Goal: Task Accomplishment & Management: Use online tool/utility

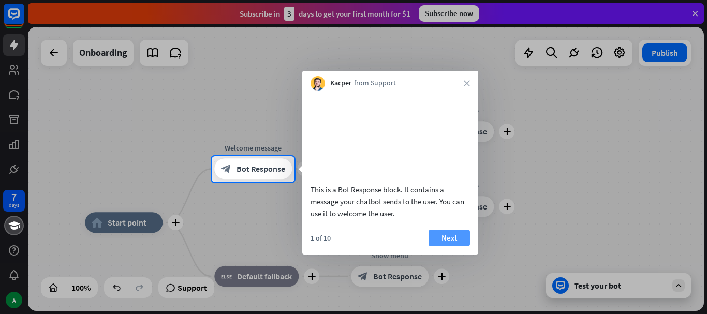
click at [439, 247] on button "Next" at bounding box center [449, 238] width 41 height 17
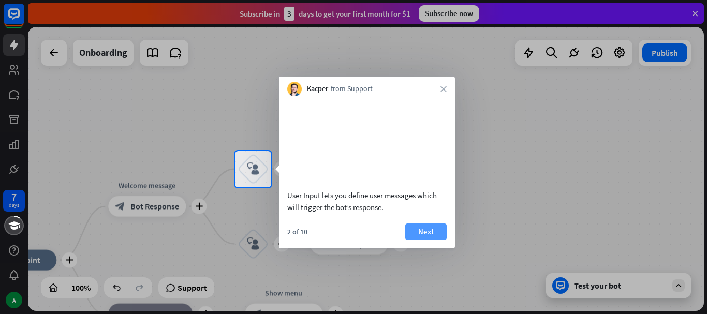
click at [436, 240] on button "Next" at bounding box center [426, 232] width 41 height 17
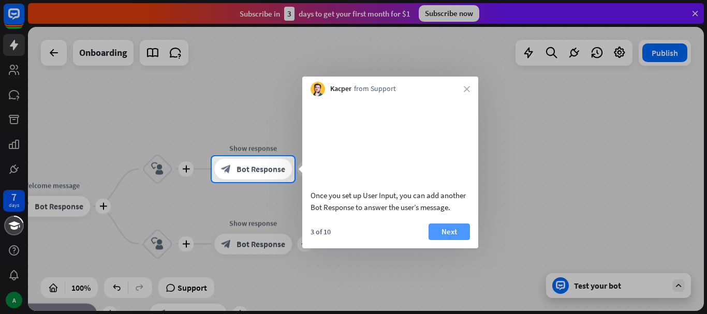
click at [441, 240] on button "Next" at bounding box center [449, 232] width 41 height 17
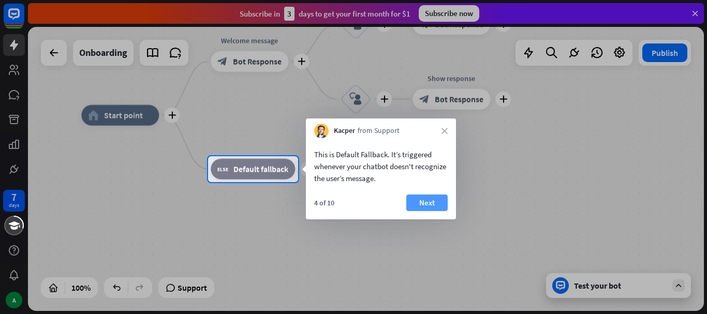
click at [425, 203] on button "Next" at bounding box center [427, 203] width 41 height 17
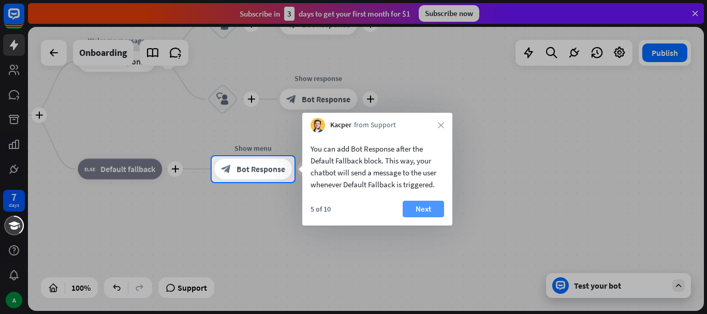
click at [424, 208] on button "Next" at bounding box center [423, 209] width 41 height 17
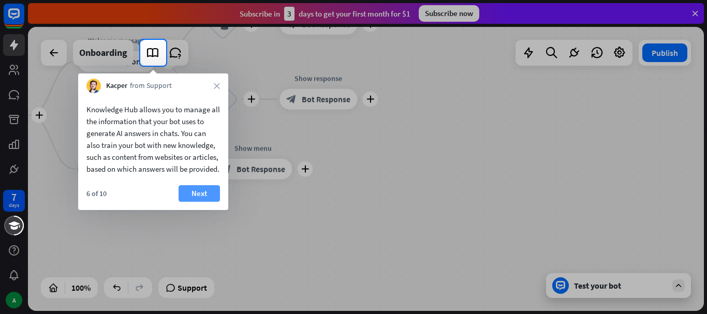
click at [209, 202] on button "Next" at bounding box center [199, 193] width 41 height 17
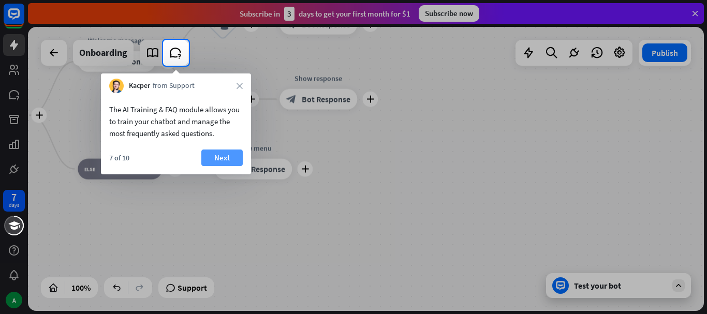
click at [219, 162] on button "Next" at bounding box center [221, 158] width 41 height 17
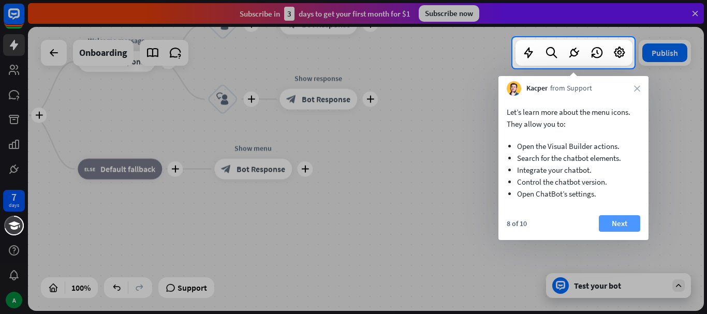
click at [617, 219] on button "Next" at bounding box center [619, 223] width 41 height 17
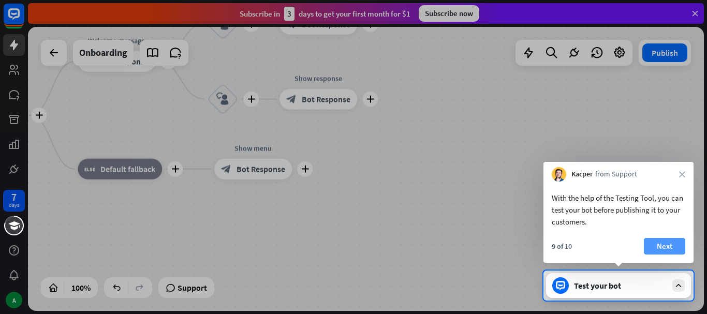
click at [664, 245] on button "Next" at bounding box center [664, 246] width 41 height 17
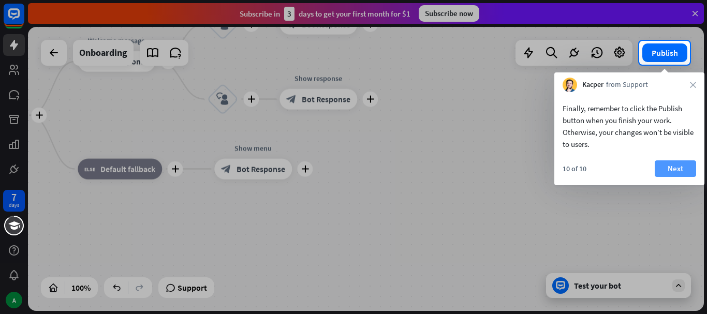
click at [671, 173] on button "Next" at bounding box center [675, 169] width 41 height 17
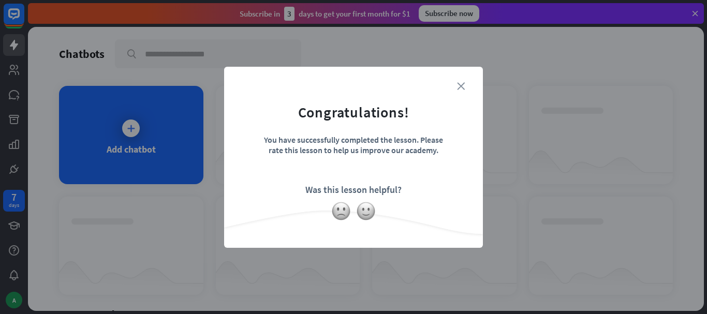
click at [461, 86] on icon "close" at bounding box center [461, 86] width 8 height 8
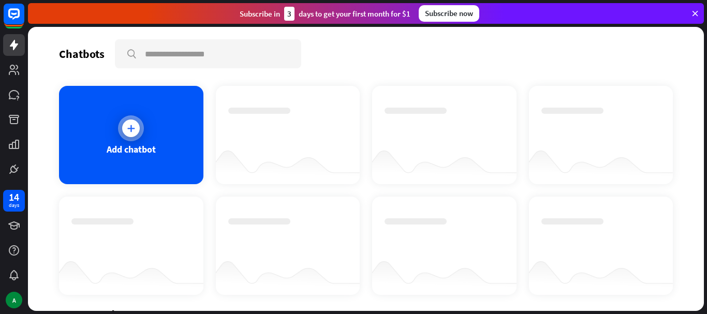
click at [129, 132] on icon at bounding box center [131, 128] width 10 height 10
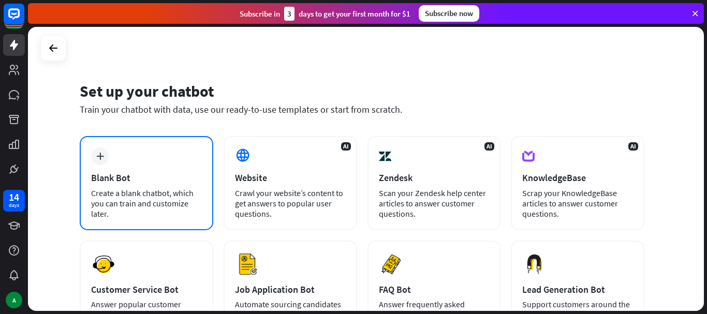
click at [99, 157] on icon "plus" at bounding box center [100, 156] width 8 height 7
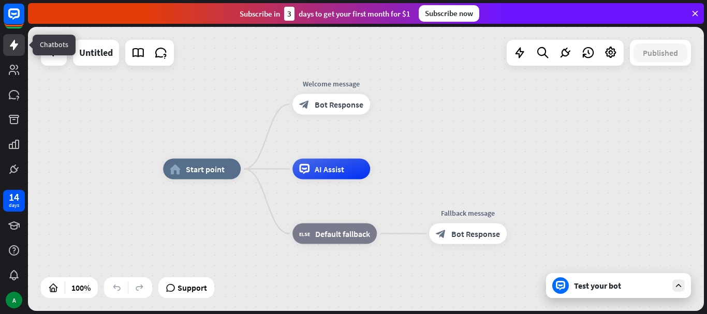
click at [15, 46] on icon at bounding box center [14, 45] width 8 height 10
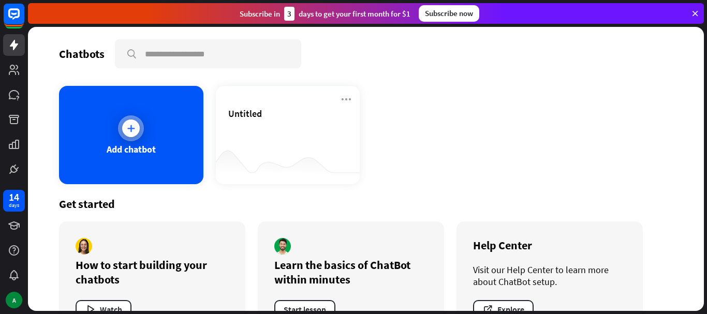
click at [132, 131] on icon at bounding box center [131, 128] width 10 height 10
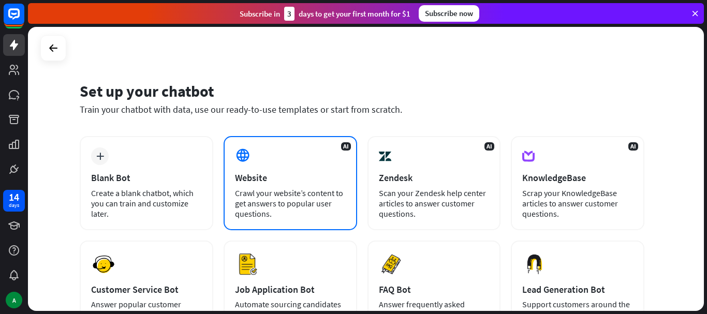
click at [284, 165] on div "AI Website Crawl your website’s content to get answers to popular user question…" at bounding box center [291, 183] width 134 height 94
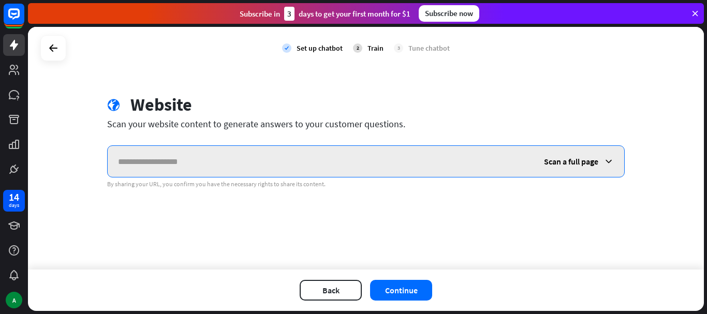
click at [192, 162] on input "text" at bounding box center [321, 161] width 426 height 31
paste input "**********"
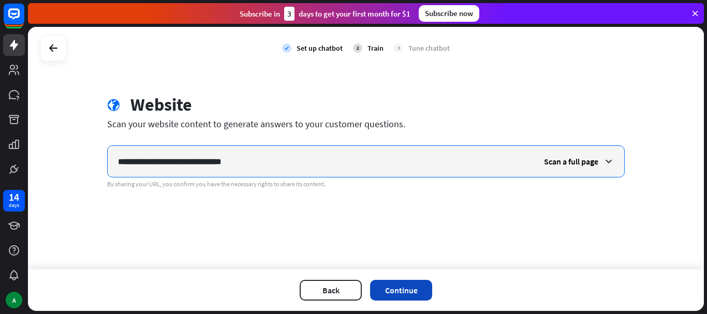
type input "**********"
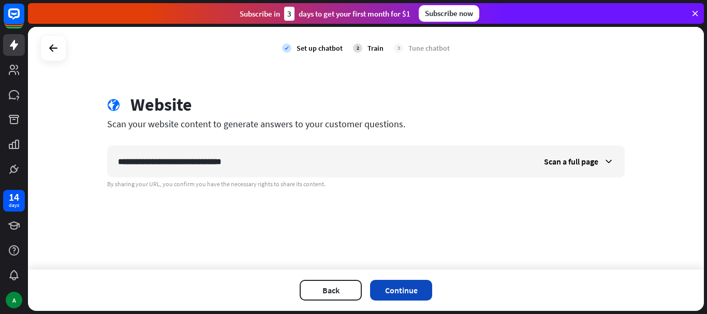
click at [413, 288] on button "Continue" at bounding box center [401, 290] width 62 height 21
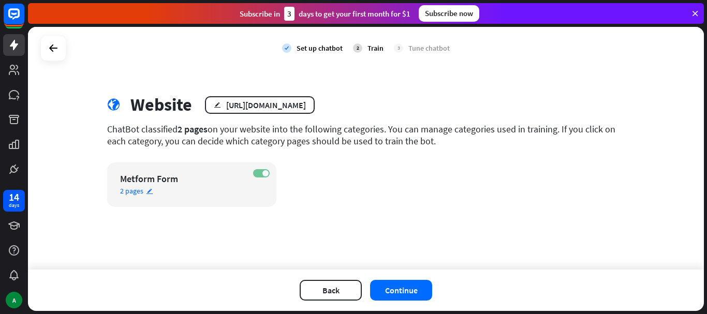
click at [261, 175] on label "ON" at bounding box center [261, 173] width 17 height 8
click at [394, 290] on button "Continue" at bounding box center [401, 290] width 62 height 21
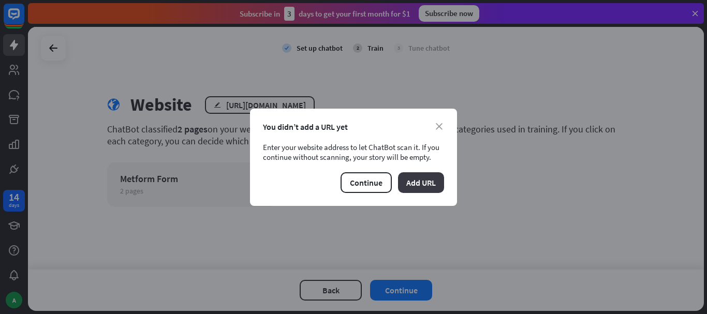
click at [425, 186] on button "Add URL" at bounding box center [421, 182] width 46 height 21
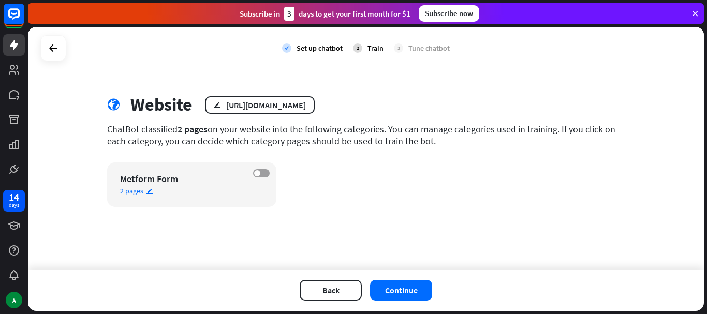
click at [265, 173] on label "OFF" at bounding box center [261, 173] width 17 height 8
click at [402, 291] on button "Continue" at bounding box center [401, 290] width 62 height 21
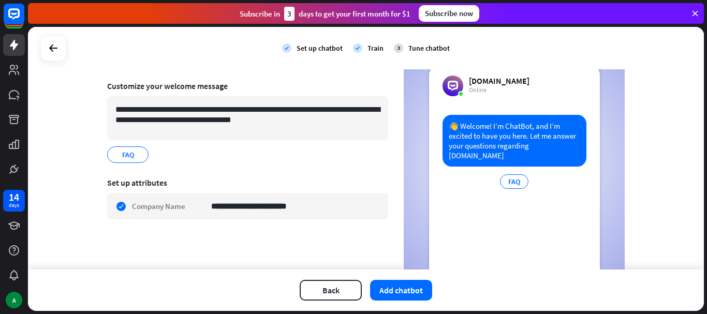
scroll to position [55, 0]
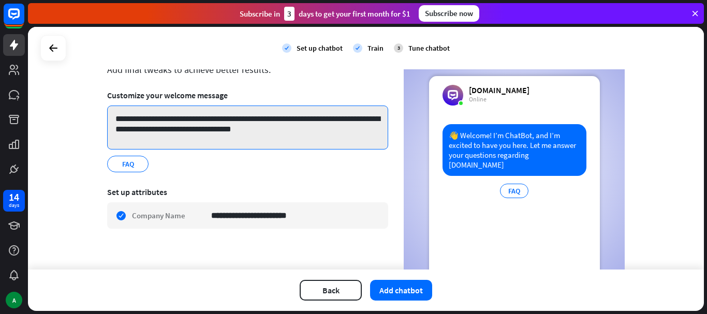
click at [304, 125] on textarea "**********" at bounding box center [247, 128] width 281 height 44
drag, startPoint x: 291, startPoint y: 130, endPoint x: 160, endPoint y: 122, distance: 130.7
click at [160, 122] on textarea "**********" at bounding box center [247, 128] width 281 height 44
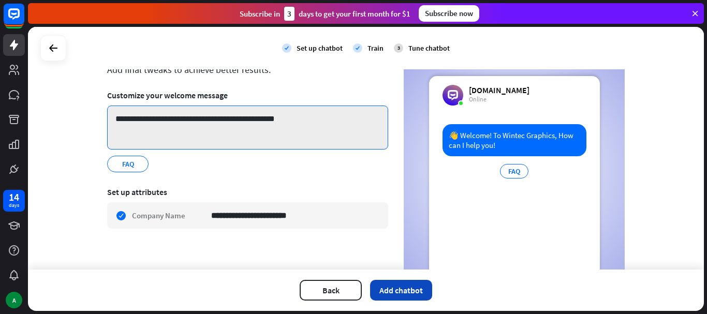
type textarea "**********"
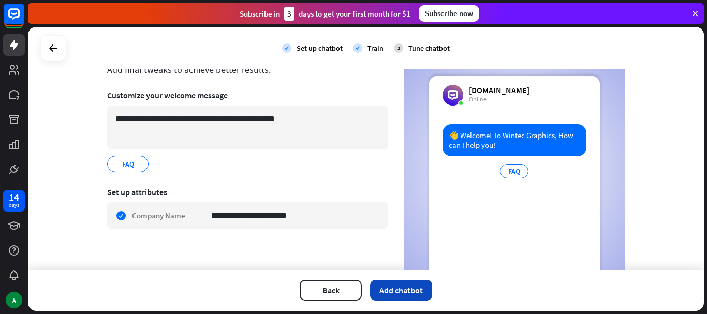
click at [402, 290] on button "Add chatbot" at bounding box center [401, 290] width 62 height 21
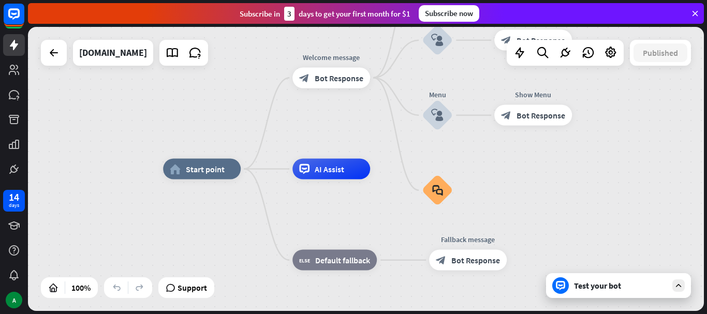
click at [630, 286] on div "Test your bot" at bounding box center [620, 286] width 93 height 10
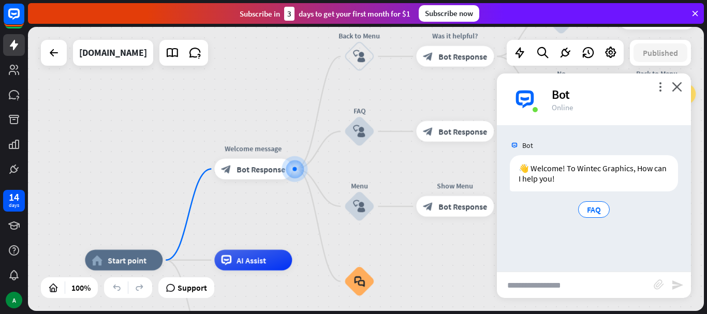
click at [619, 286] on input "text" at bounding box center [575, 285] width 157 height 26
type input "**"
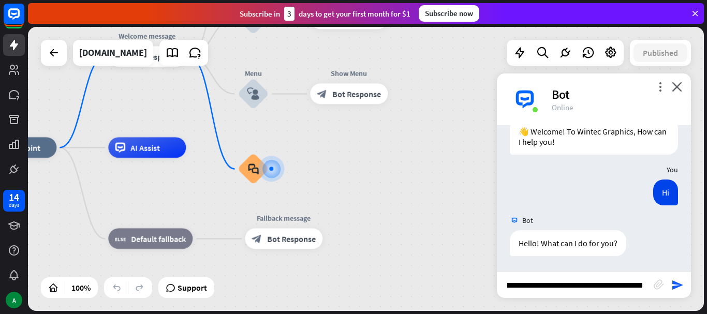
scroll to position [0, 26]
type input "**********"
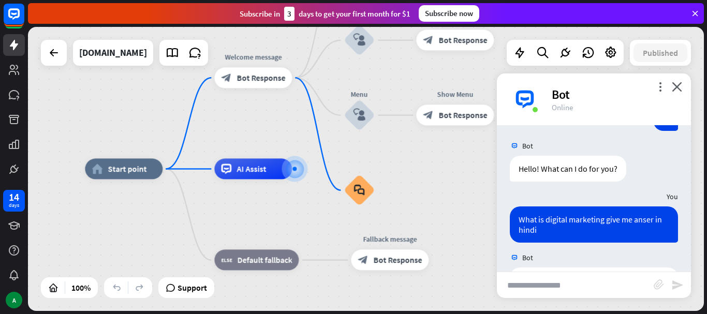
scroll to position [0, 0]
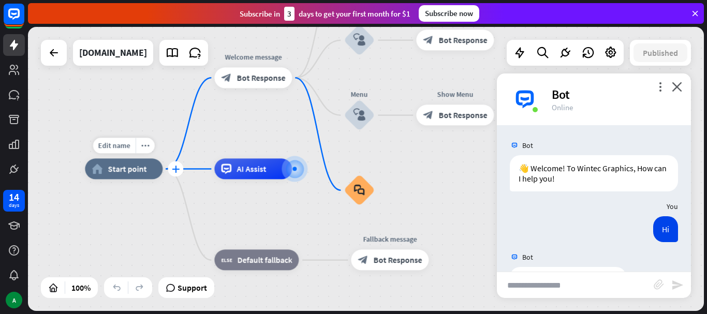
click at [174, 171] on icon "plus" at bounding box center [176, 169] width 8 height 7
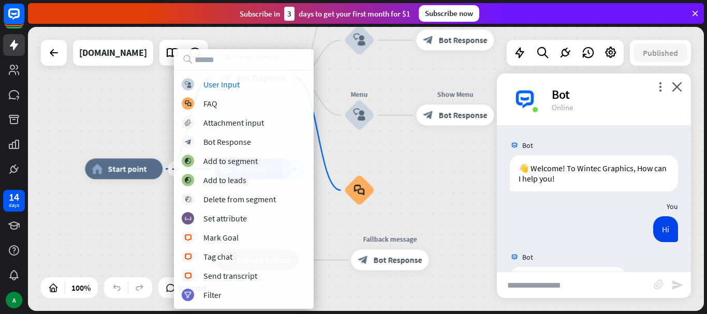
click at [108, 227] on div "plus home_2 Start point Welcome message block_bot_response Bot Response Back to…" at bounding box center [423, 311] width 676 height 284
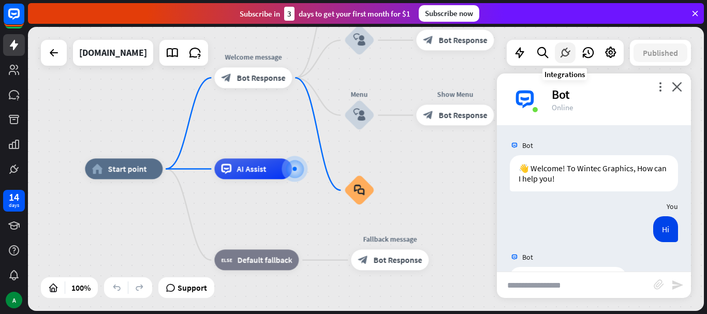
click at [562, 51] on icon at bounding box center [565, 52] width 13 height 13
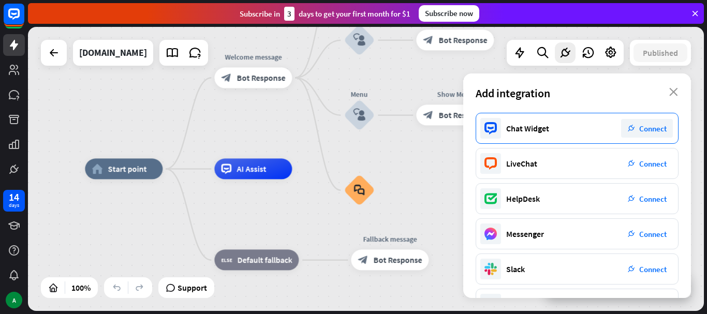
click at [648, 131] on span "Connect" at bounding box center [653, 129] width 27 height 10
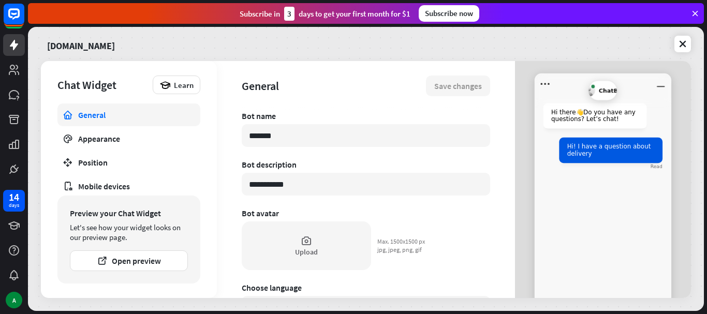
type textarea "*"
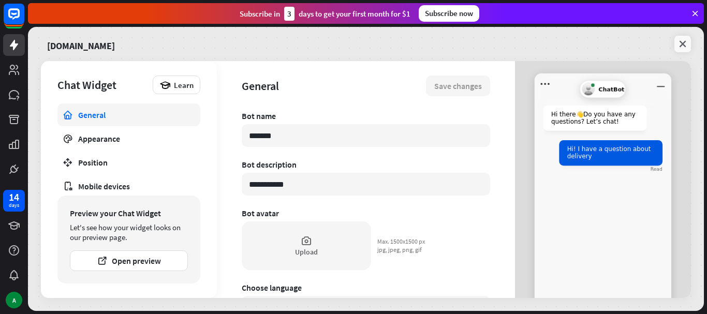
click at [682, 41] on icon at bounding box center [683, 44] width 10 height 10
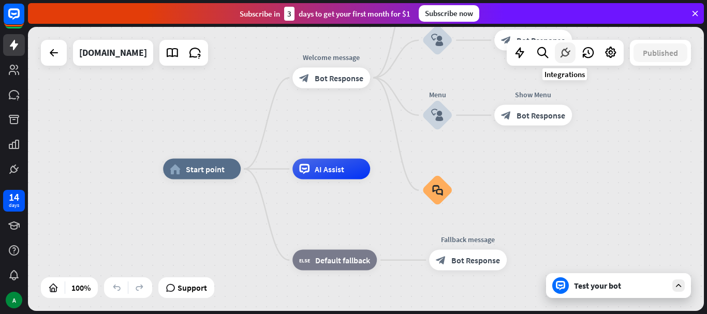
click at [563, 56] on icon at bounding box center [565, 52] width 13 height 13
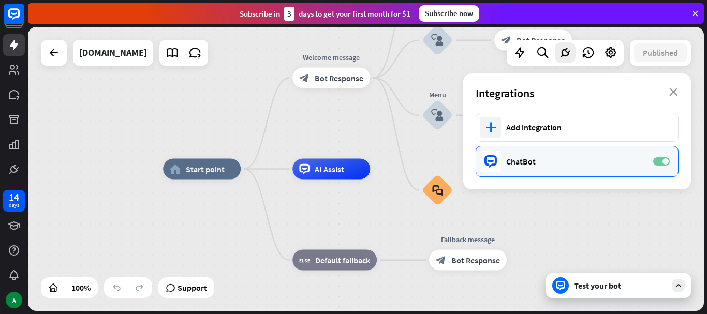
click at [656, 162] on label "ON" at bounding box center [662, 161] width 17 height 8
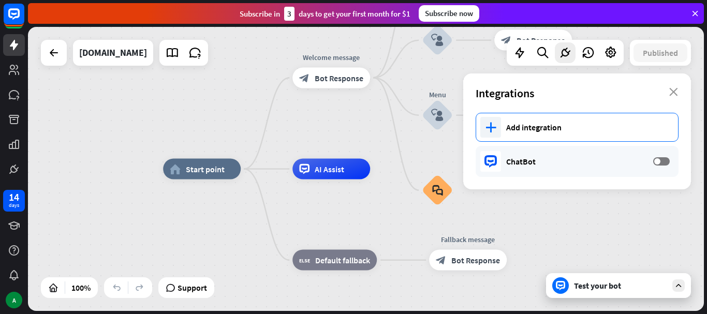
click at [494, 125] on icon "plus" at bounding box center [491, 127] width 11 height 10
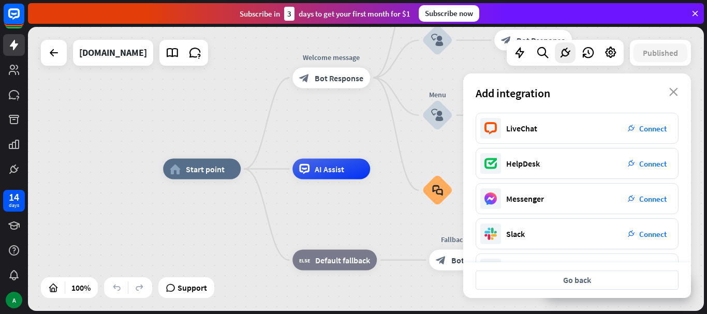
click at [689, 215] on div "LiveChat plug_integration Connect HelpDesk plug_integration Connect Messenger p…" at bounding box center [578, 188] width 228 height 150
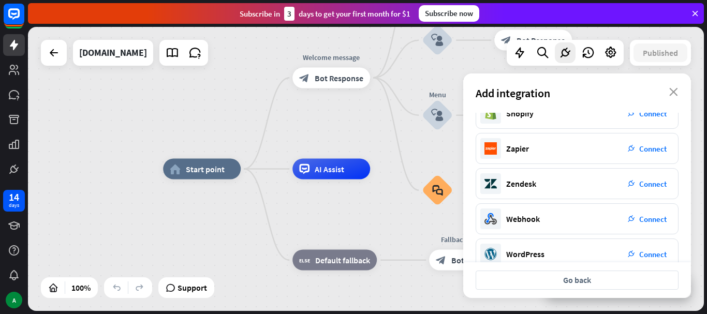
scroll to position [211, 0]
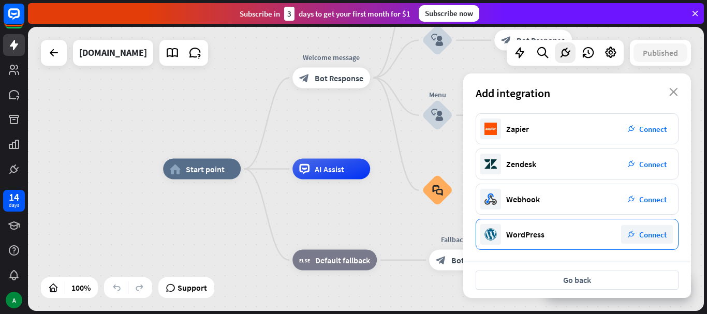
click at [655, 231] on span "Connect" at bounding box center [653, 235] width 27 height 10
click at [688, 213] on div "LiveChat plug_integration Connect HelpDesk plug_integration Connect Messenger p…" at bounding box center [578, 188] width 228 height 150
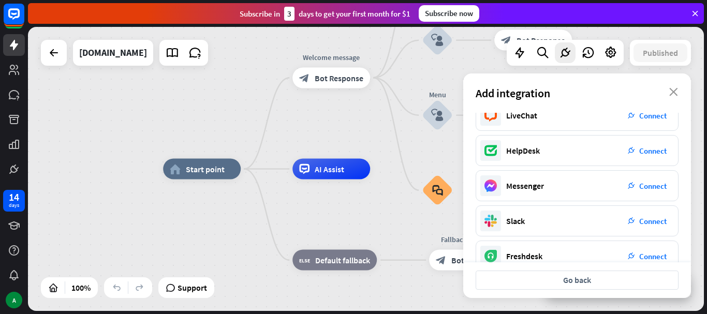
scroll to position [0, 0]
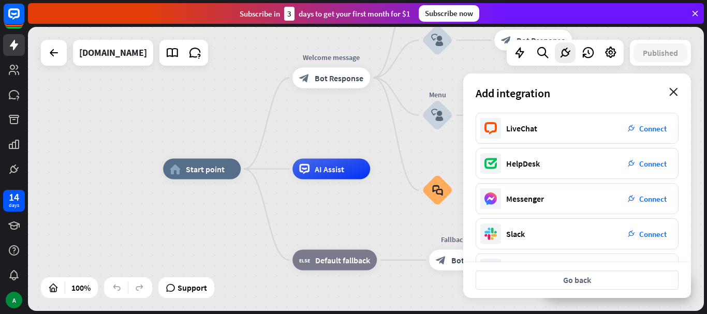
click at [674, 93] on icon "close" at bounding box center [674, 92] width 9 height 8
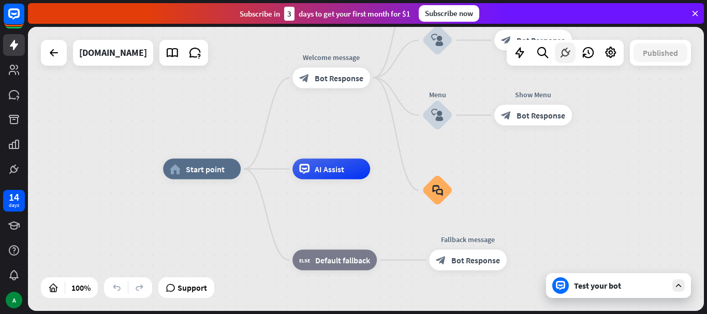
click at [563, 61] on div at bounding box center [565, 52] width 21 height 21
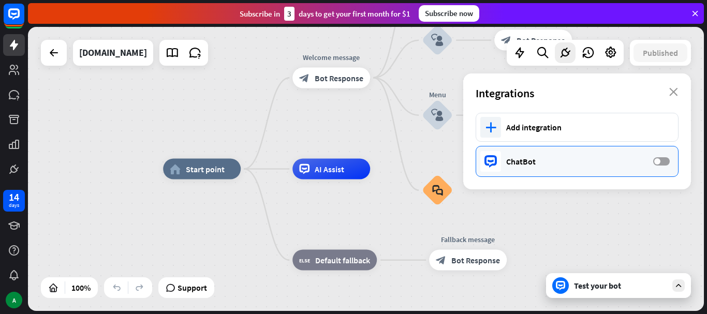
click at [662, 161] on label "OFF" at bounding box center [662, 161] width 17 height 8
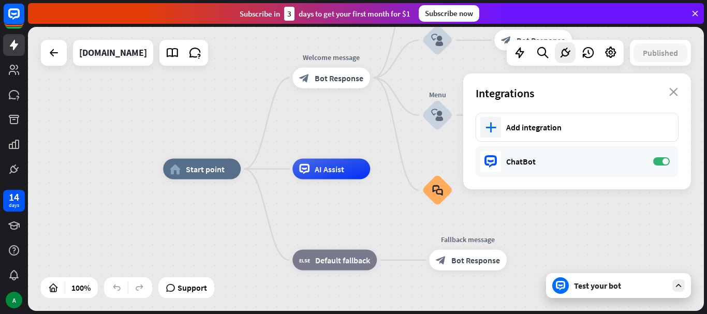
click at [605, 212] on div "home_2 Start point Welcome message block_bot_response Bot Response Back to Menu…" at bounding box center [501, 311] width 676 height 284
click at [672, 91] on icon "close" at bounding box center [674, 92] width 9 height 8
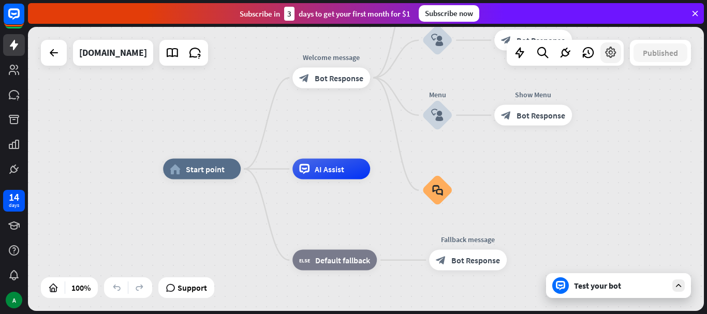
click at [613, 56] on icon at bounding box center [610, 52] width 13 height 13
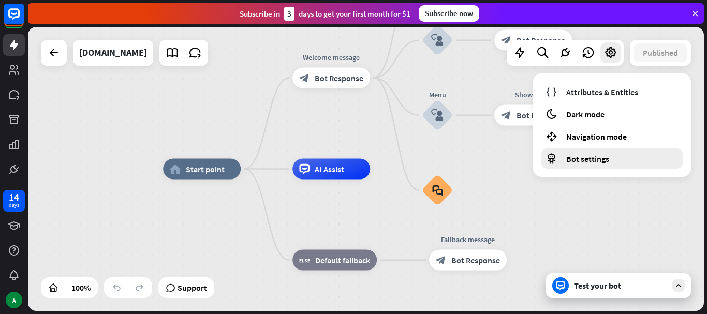
click at [589, 158] on span "Bot settings" at bounding box center [588, 159] width 43 height 10
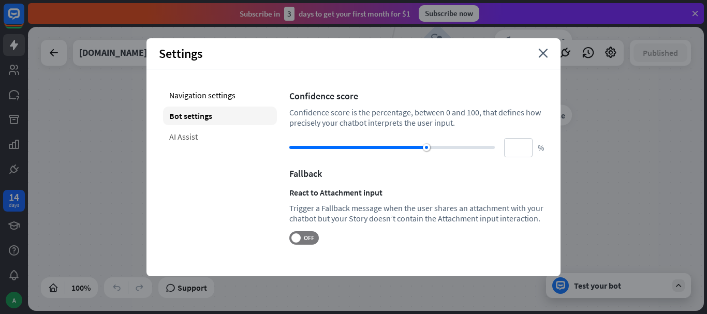
click at [200, 140] on div "AI Assist" at bounding box center [220, 136] width 114 height 19
type input "**"
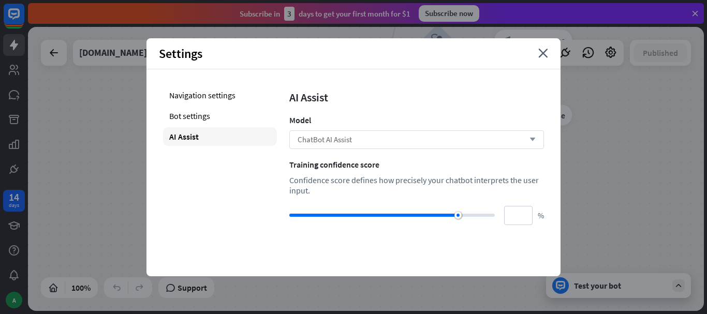
click at [368, 139] on div "ChatBot AI Assist arrow_down" at bounding box center [417, 140] width 255 height 19
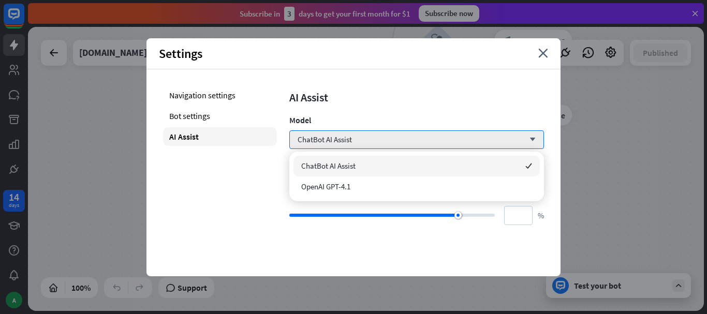
click at [378, 116] on div "Model" at bounding box center [417, 120] width 255 height 10
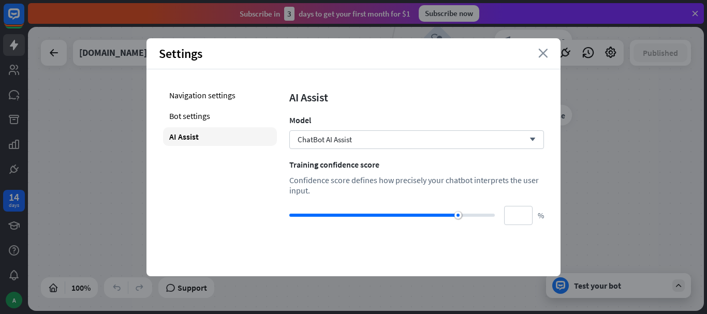
click at [544, 52] on icon "close" at bounding box center [544, 53] width 10 height 9
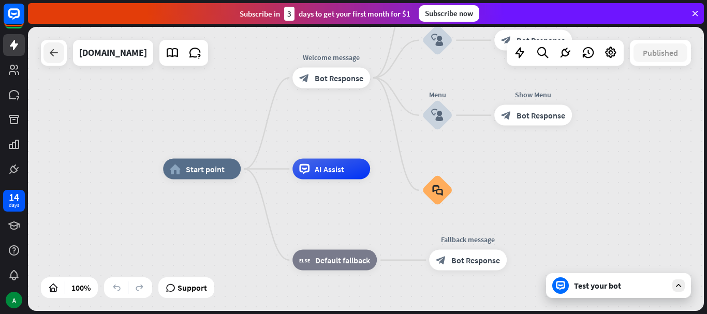
click at [54, 56] on icon at bounding box center [54, 53] width 12 height 12
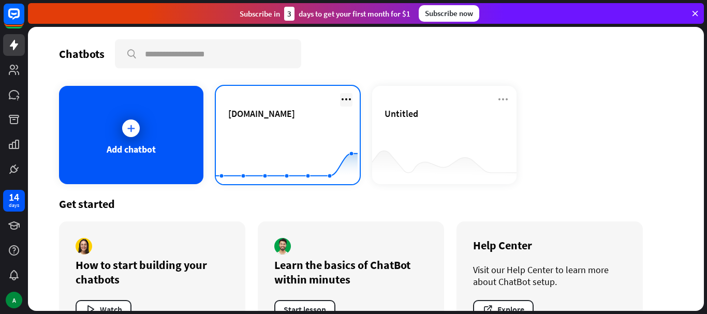
click at [342, 99] on icon at bounding box center [346, 99] width 12 height 12
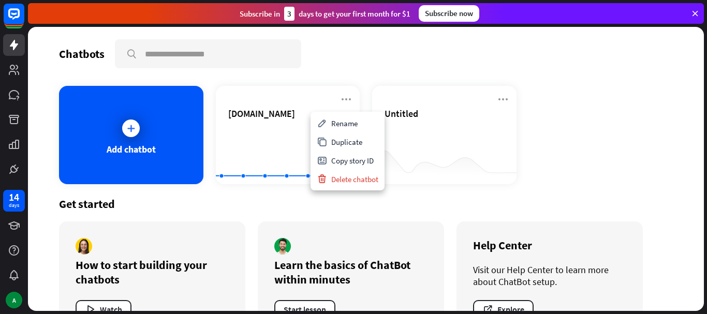
click at [367, 67] on div "Chatbots search" at bounding box center [366, 53] width 614 height 29
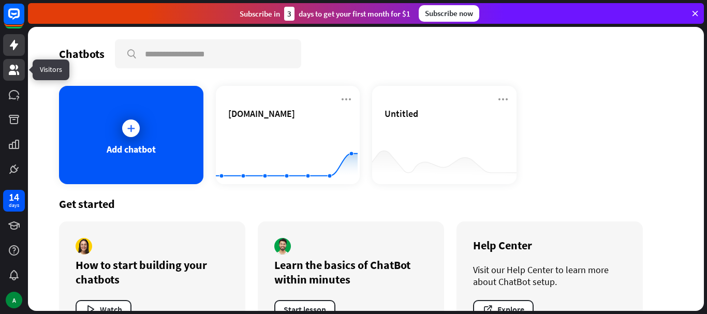
click at [13, 73] on icon at bounding box center [14, 70] width 10 height 10
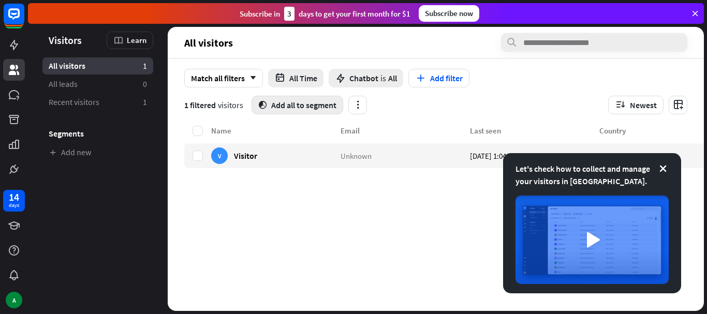
click at [302, 105] on button "segment Add all to segment" at bounding box center [298, 105] width 92 height 19
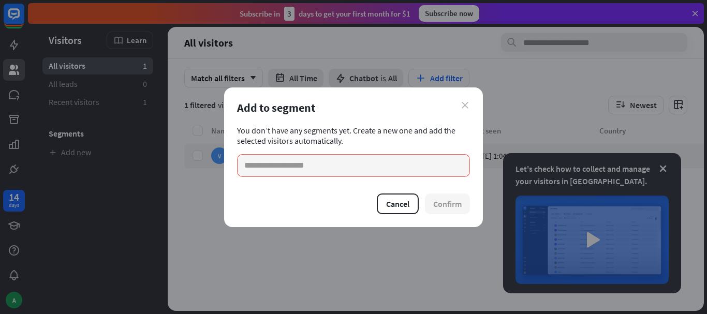
click at [465, 105] on icon "close" at bounding box center [465, 105] width 7 height 7
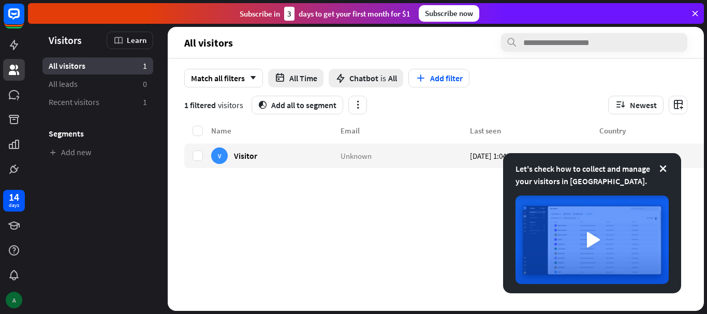
click at [13, 298] on div "A" at bounding box center [14, 300] width 17 height 17
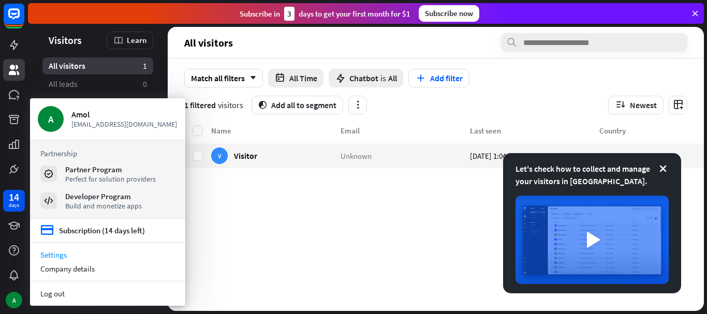
click at [52, 255] on link "Settings" at bounding box center [107, 255] width 155 height 14
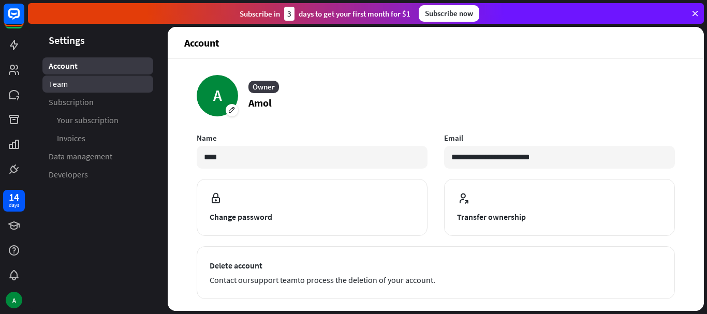
click at [59, 88] on span "Team" at bounding box center [58, 84] width 19 height 11
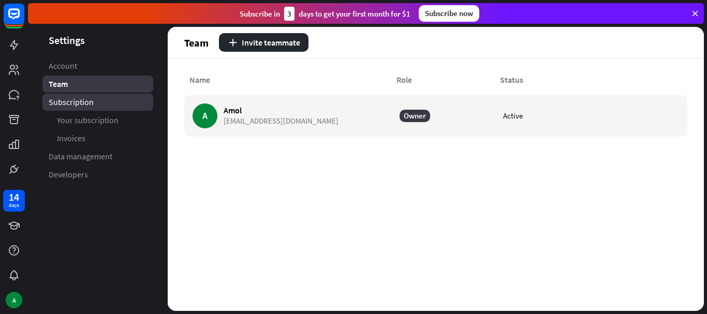
click at [64, 102] on span "Subscription" at bounding box center [71, 102] width 45 height 11
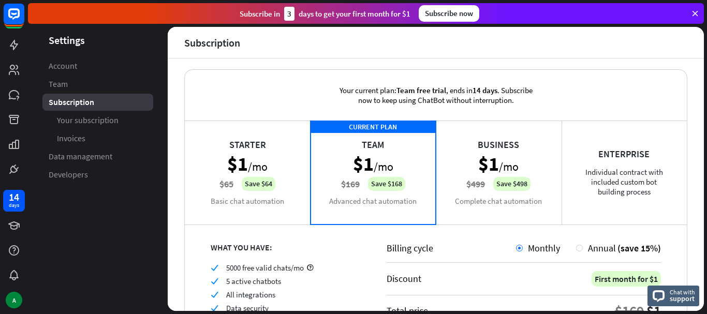
scroll to position [5, 0]
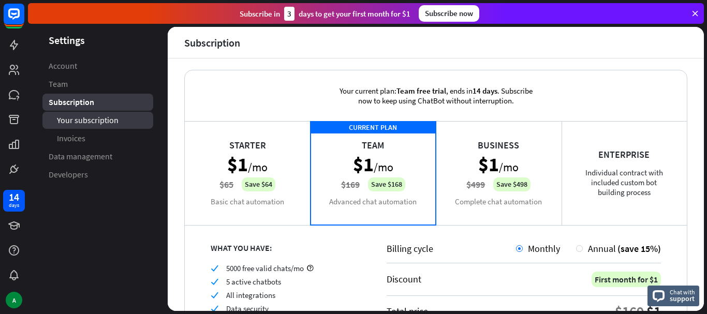
click at [85, 123] on span "Your subscription" at bounding box center [88, 120] width 62 height 11
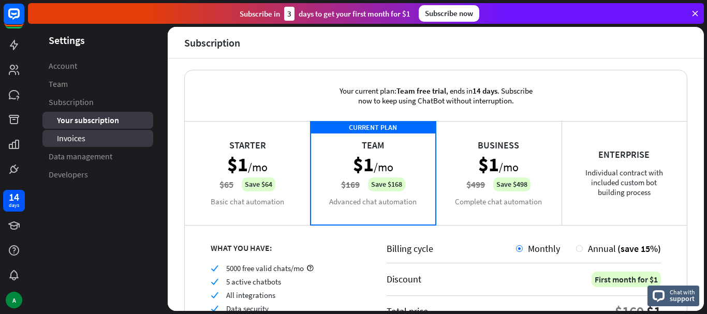
click at [84, 136] on span "Invoices" at bounding box center [71, 138] width 28 height 11
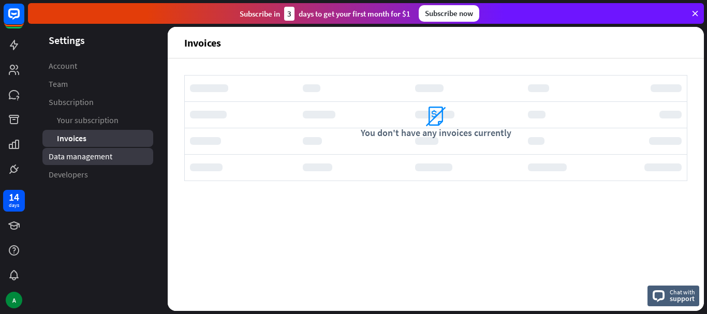
click at [84, 159] on span "Data management" at bounding box center [81, 156] width 64 height 11
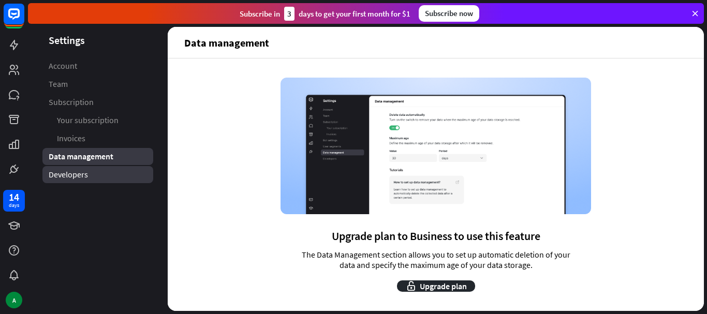
click at [81, 175] on span "Developers" at bounding box center [68, 174] width 39 height 11
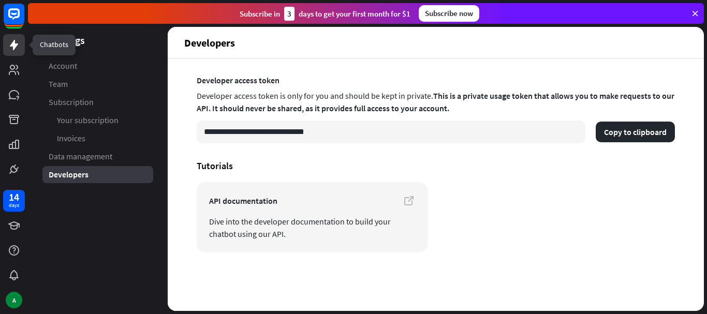
click at [14, 50] on icon at bounding box center [14, 45] width 8 height 10
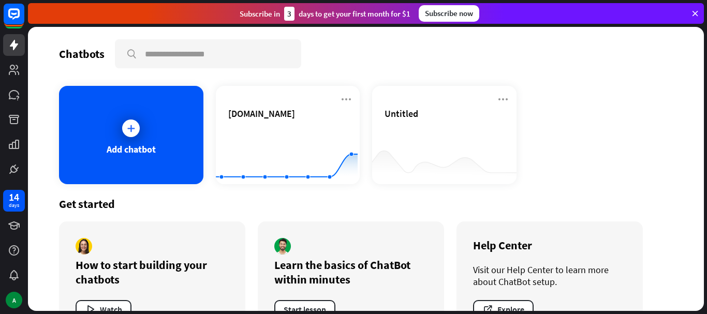
click at [612, 82] on div "Chatbots search Add chatbot [DOMAIN_NAME] Created with Highcharts 10.1.0 0 2 4 …" at bounding box center [366, 169] width 676 height 284
click at [12, 149] on icon at bounding box center [14, 144] width 10 height 9
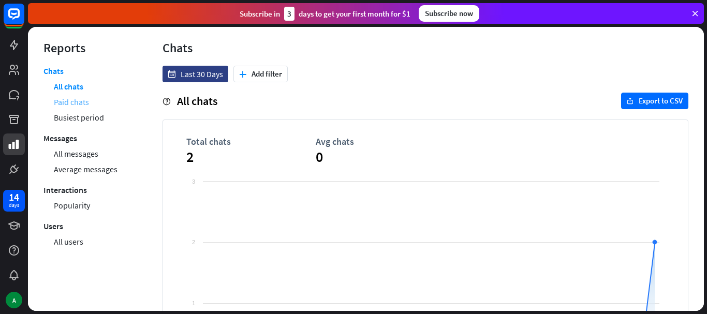
click at [77, 106] on link "Paid chats" at bounding box center [71, 102] width 35 height 16
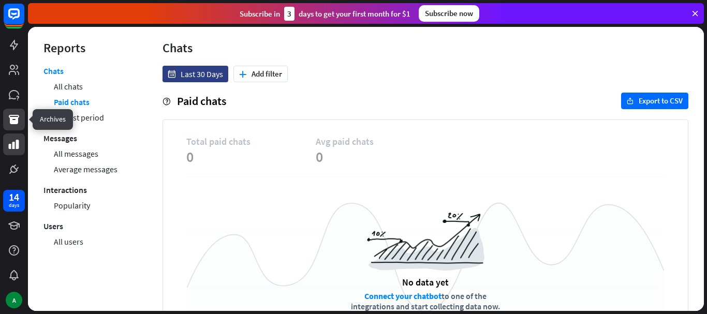
click at [15, 121] on icon at bounding box center [14, 119] width 10 height 9
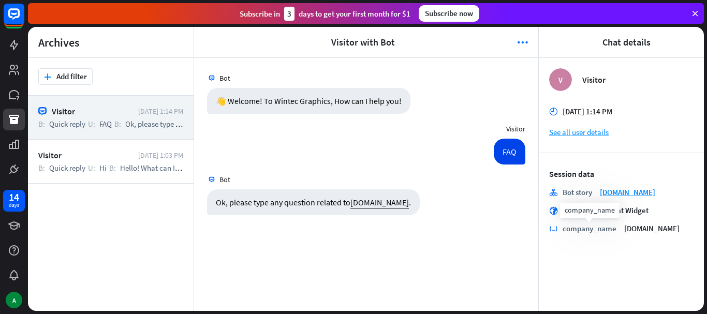
click at [572, 214] on div "company_name" at bounding box center [590, 211] width 60 height 16
click at [71, 112] on div "Visitor" at bounding box center [92, 111] width 81 height 10
click at [12, 95] on icon at bounding box center [14, 94] width 10 height 9
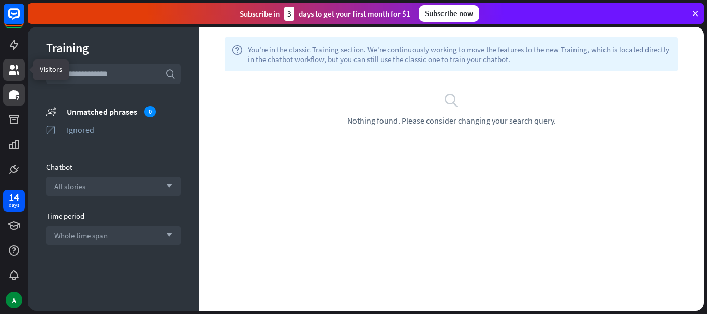
click at [12, 73] on icon at bounding box center [14, 70] width 10 height 10
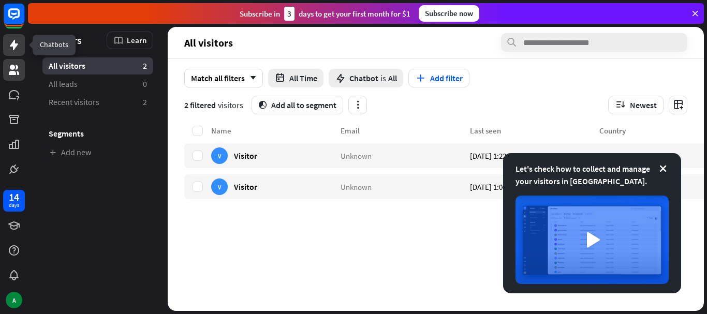
click at [12, 47] on icon at bounding box center [14, 45] width 8 height 10
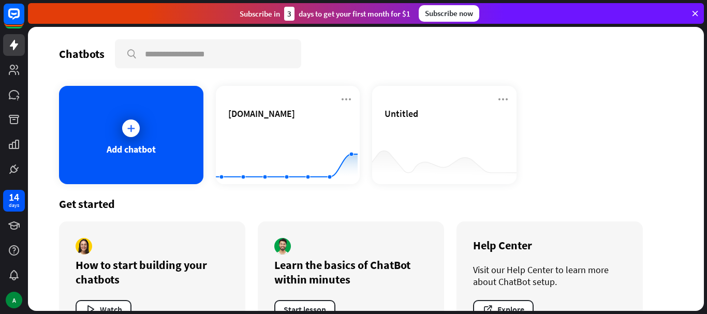
click at [694, 16] on icon at bounding box center [695, 13] width 9 height 9
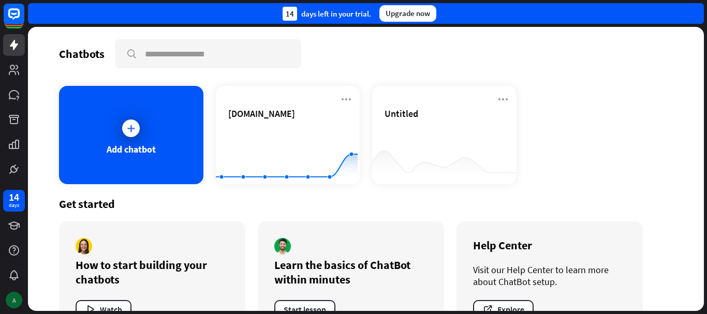
click at [16, 303] on div "A" at bounding box center [14, 300] width 17 height 17
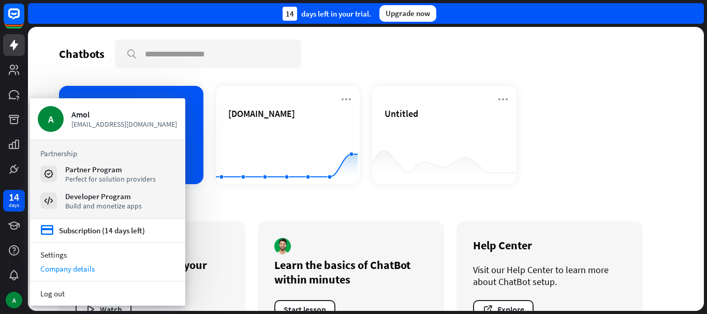
click at [55, 266] on div "Company details" at bounding box center [107, 269] width 155 height 14
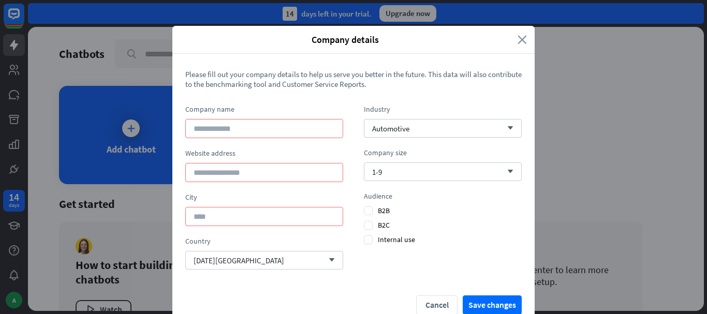
click at [518, 44] on icon "close" at bounding box center [522, 40] width 9 height 12
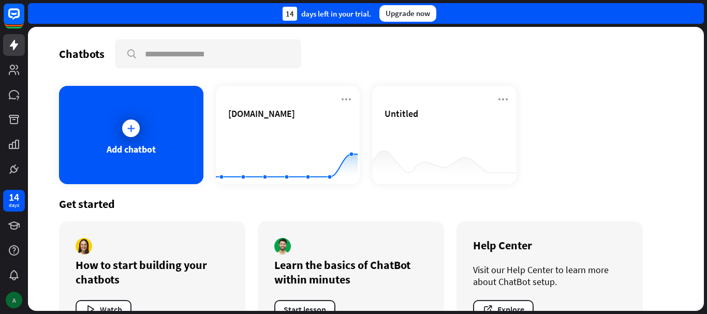
click at [18, 301] on div "A" at bounding box center [14, 300] width 17 height 17
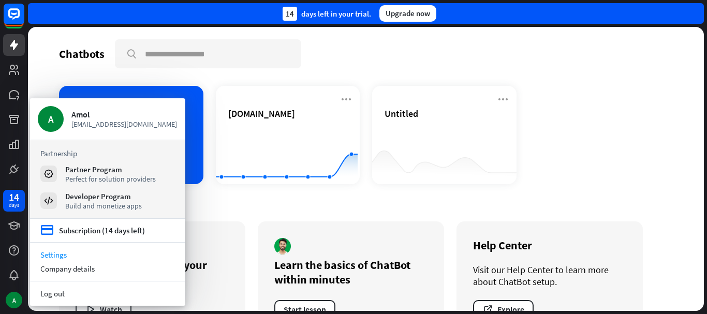
click at [61, 255] on link "Settings" at bounding box center [107, 255] width 155 height 14
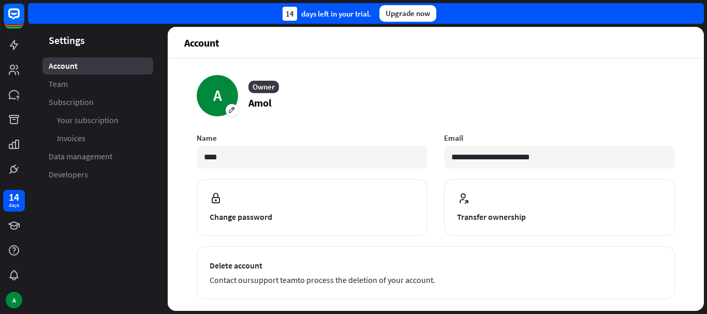
scroll to position [145, 0]
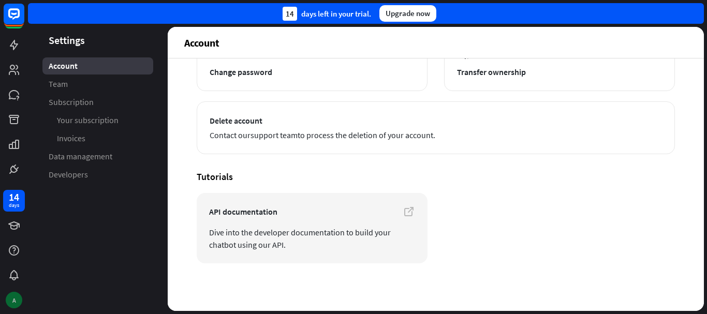
click at [15, 302] on div "A" at bounding box center [14, 300] width 17 height 17
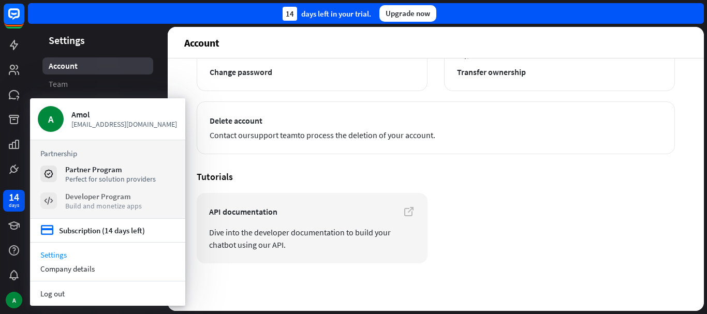
click at [106, 200] on div "Developer Program" at bounding box center [103, 197] width 77 height 10
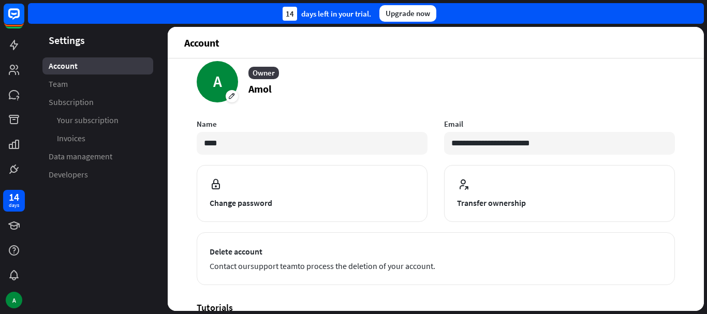
scroll to position [0, 0]
